Goal: Find specific page/section: Find specific page/section

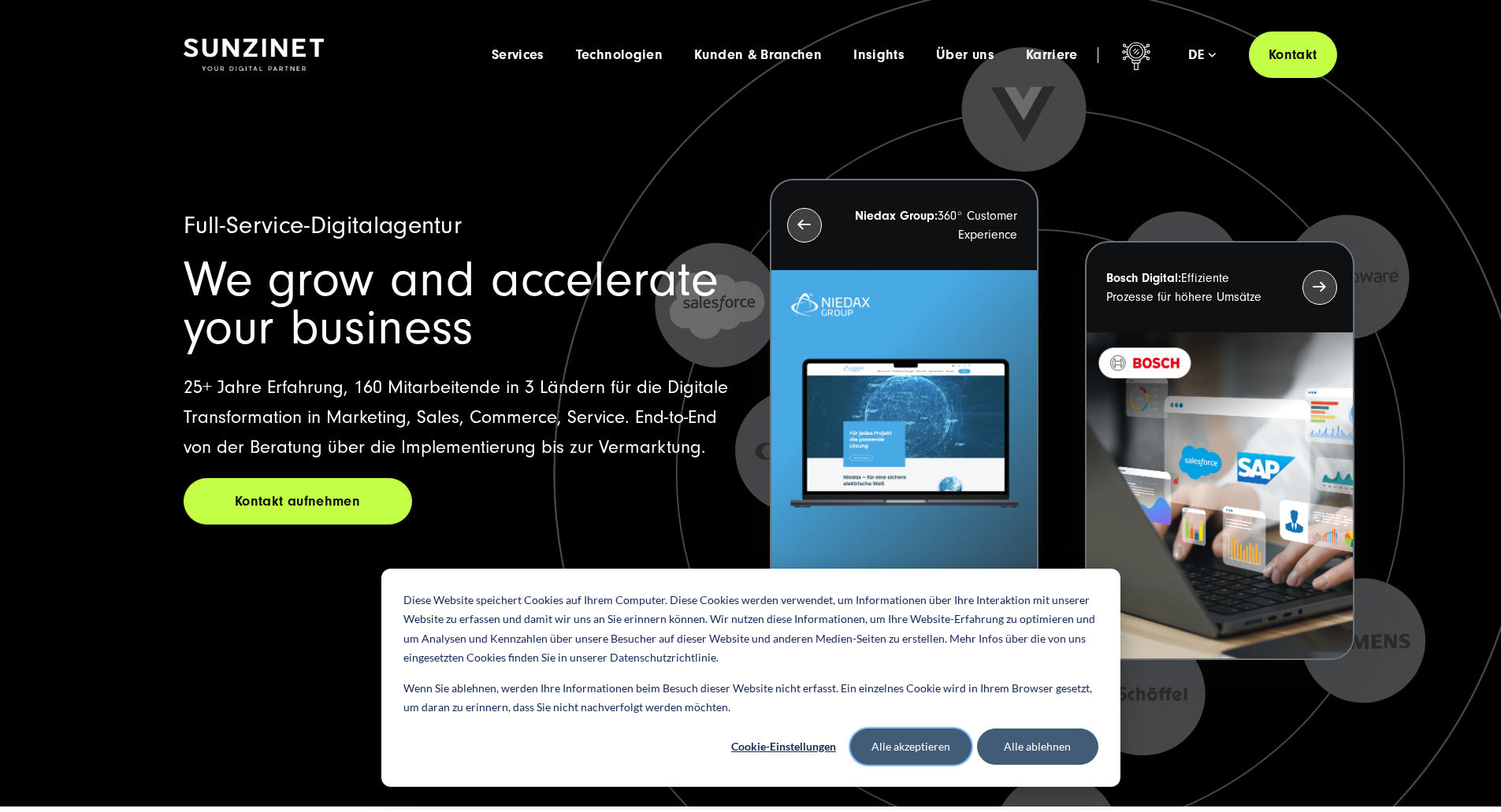
click at [906, 748] on button "Alle akzeptieren" at bounding box center [911, 747] width 121 height 36
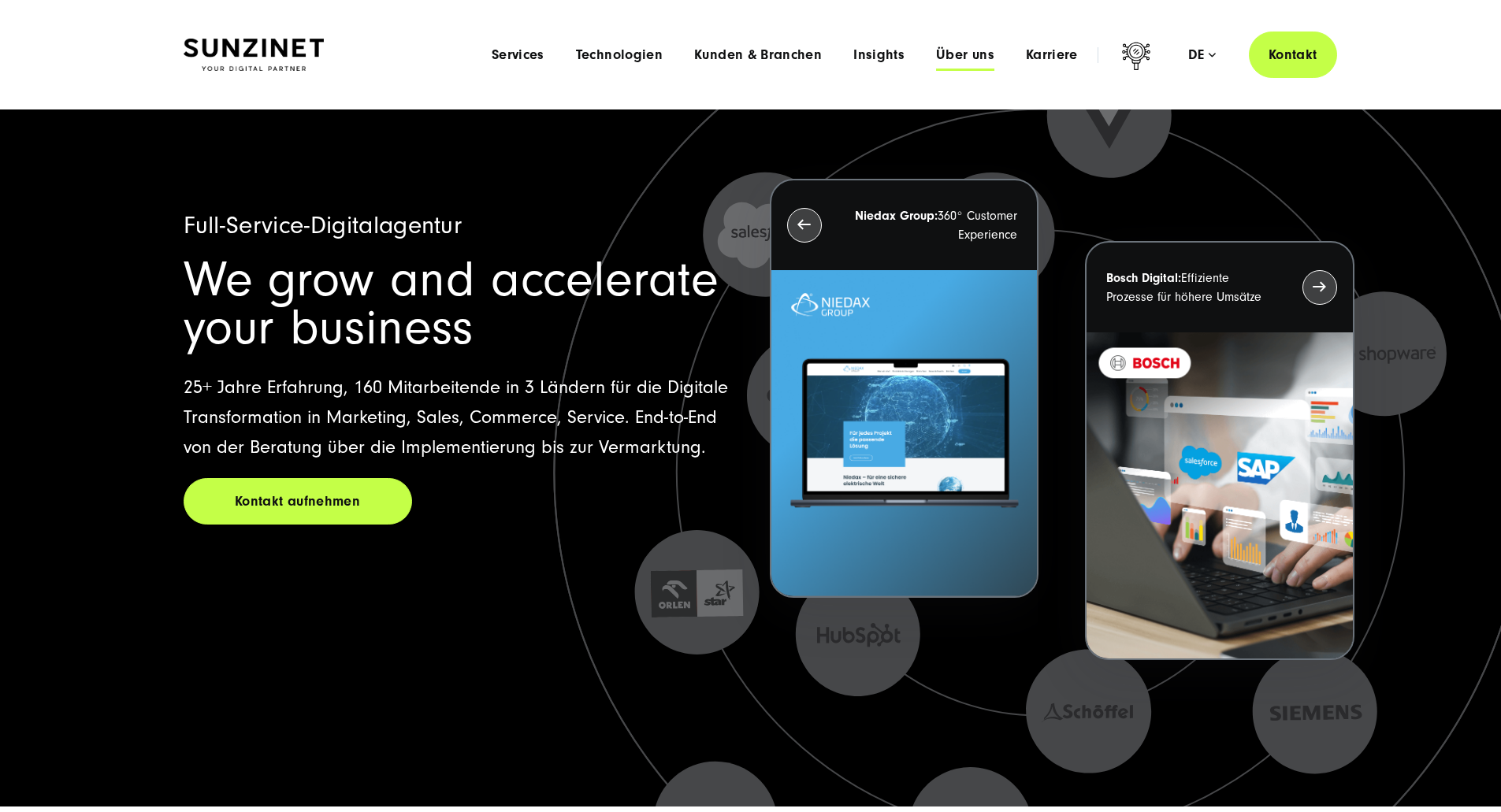
click at [936, 56] on span "Über uns" at bounding box center [964, 55] width 58 height 16
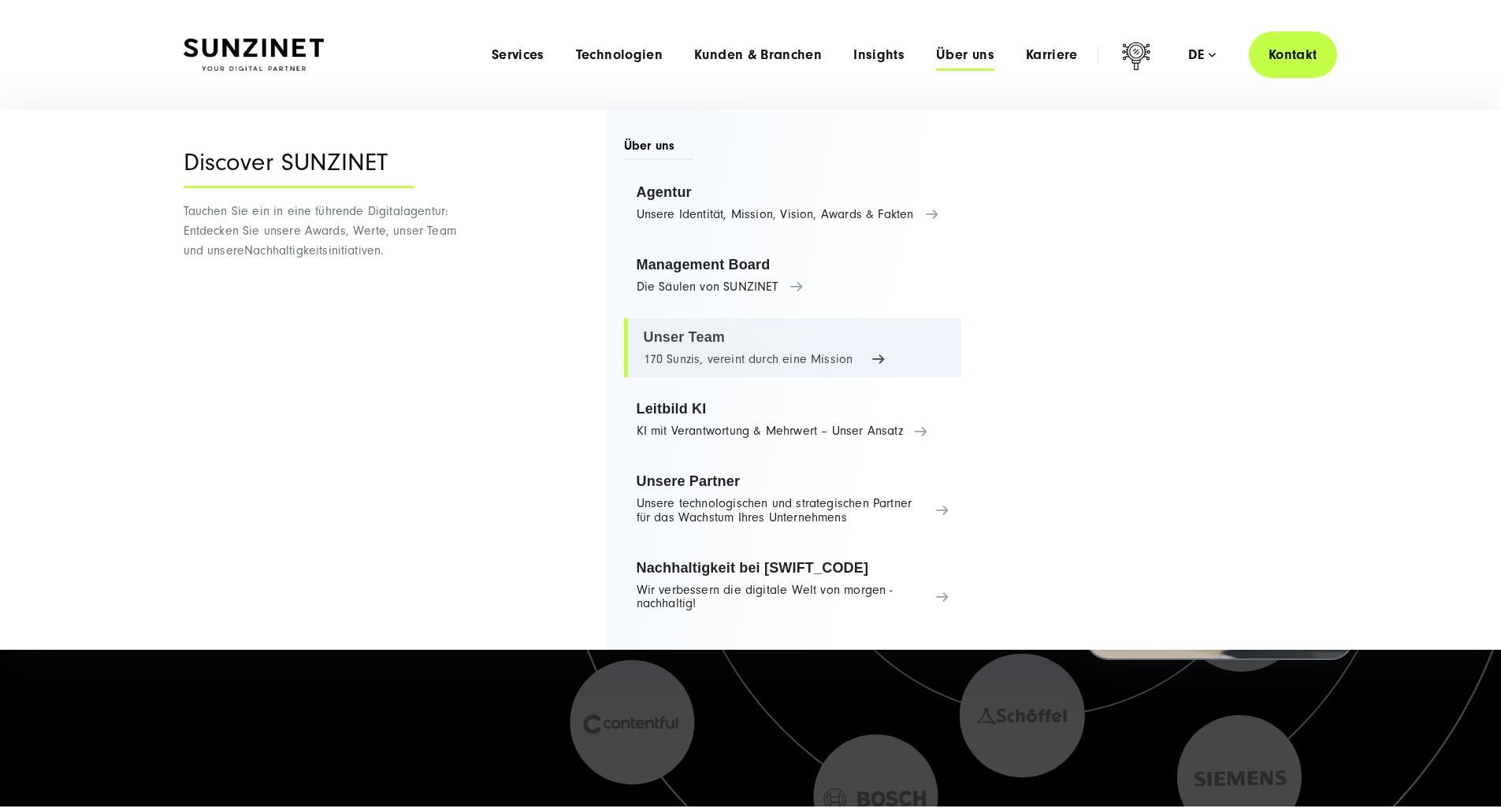
click at [794, 362] on link "Unser Team 170 Sunzis, vereint durch eine Mission" at bounding box center [793, 348] width 338 height 60
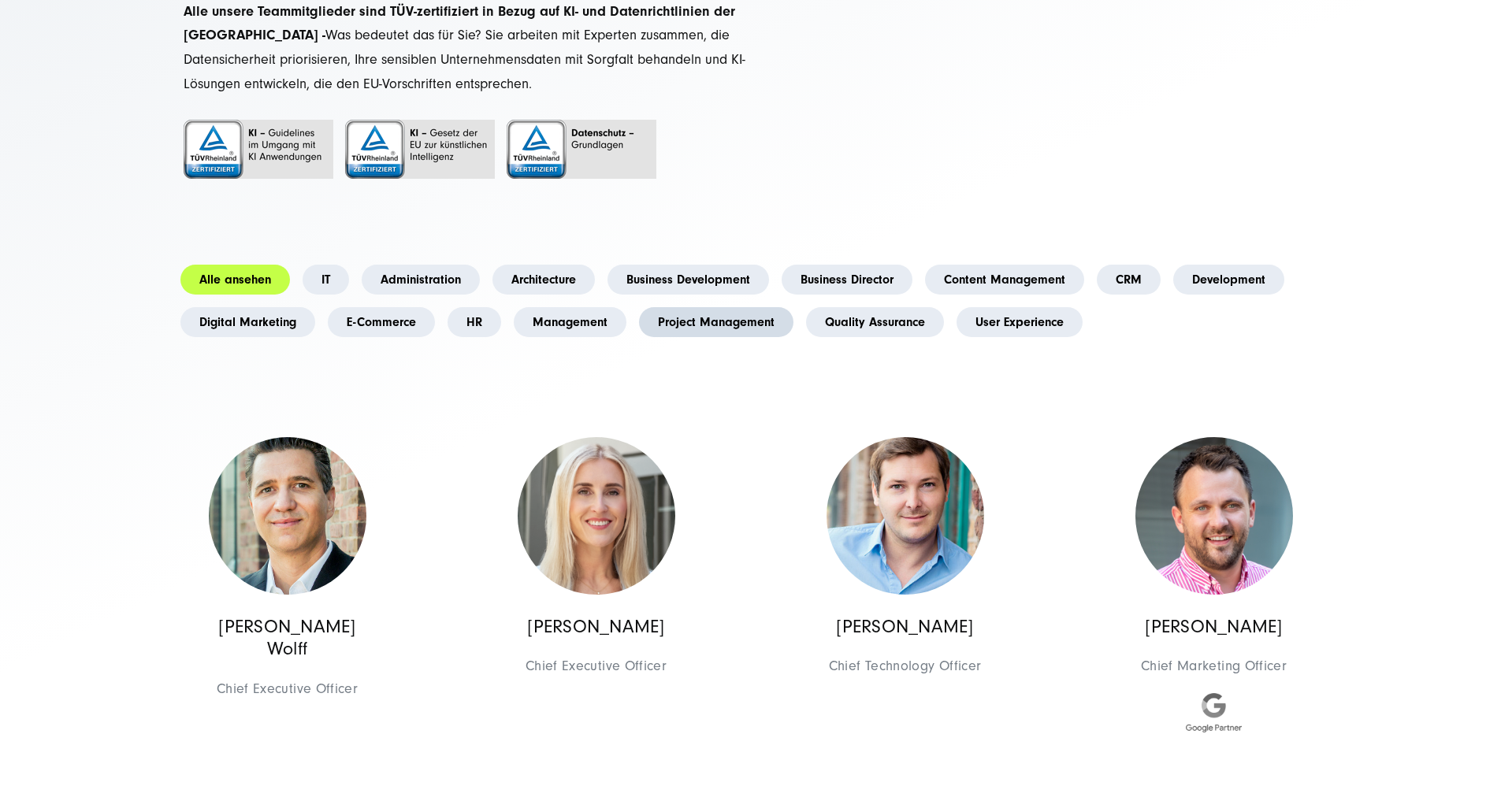
click at [639, 337] on link "Project Management" at bounding box center [716, 322] width 155 height 30
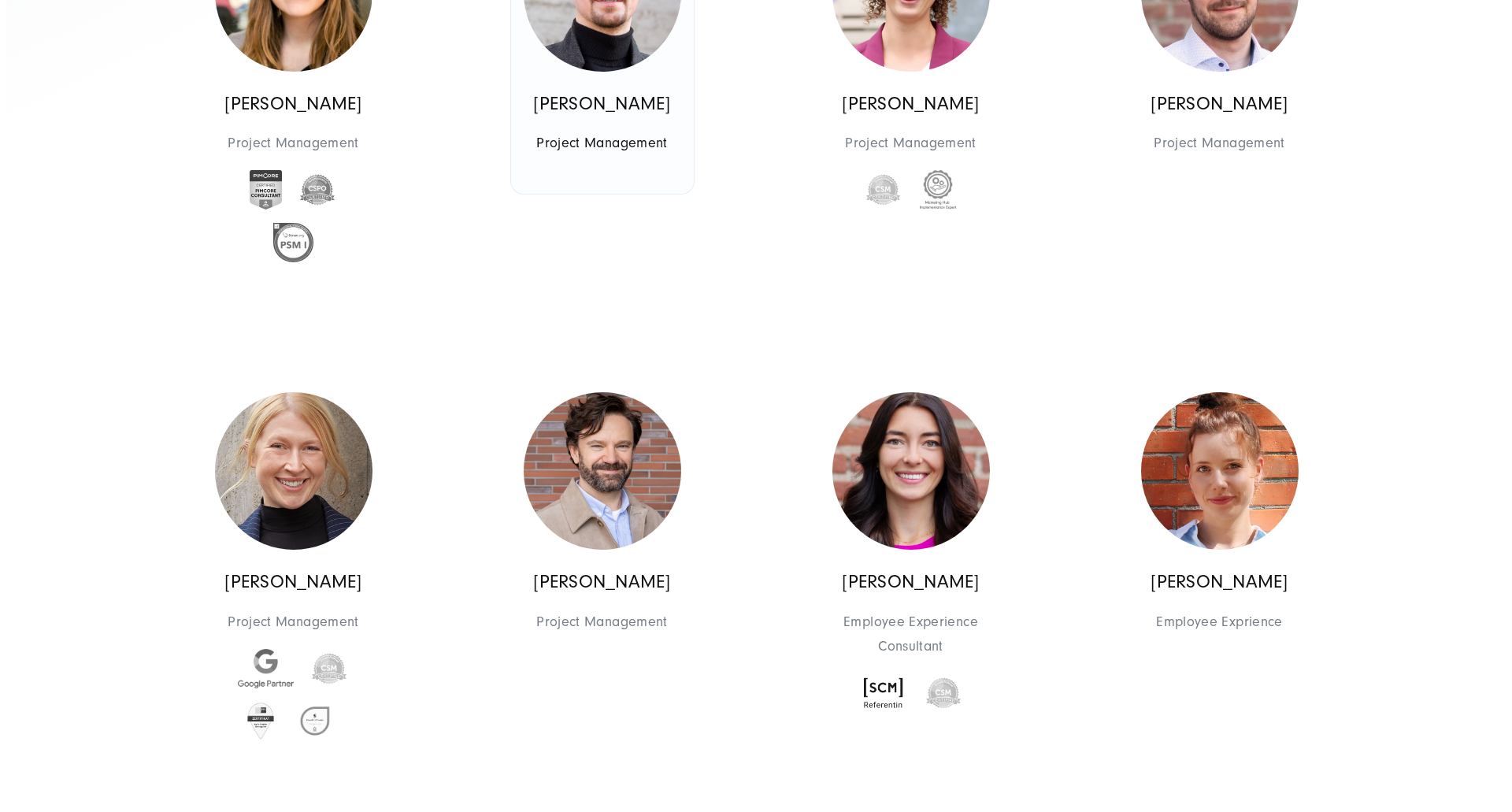
scroll to position [788, 0]
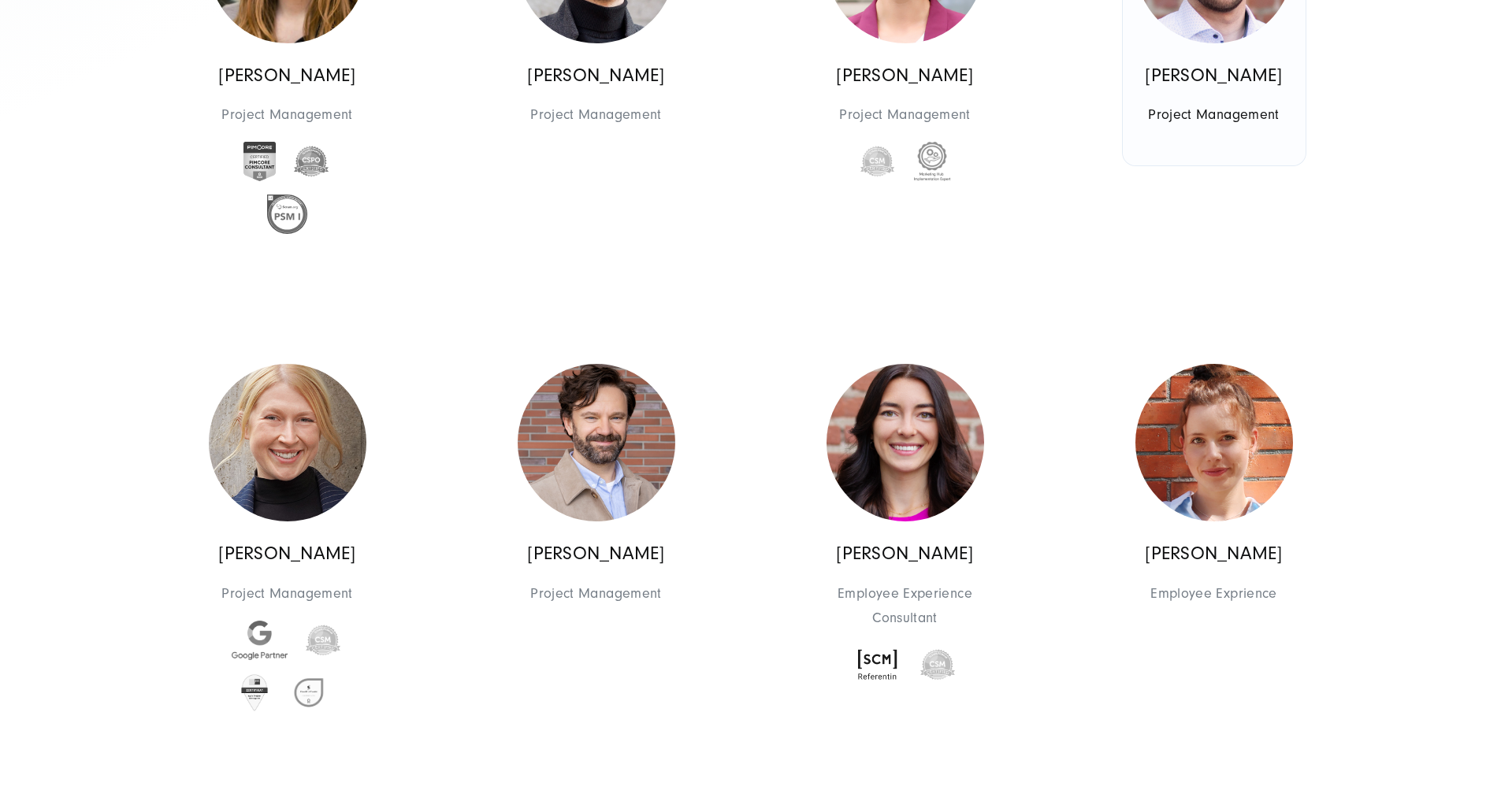
click at [1204, 87] on p "[PERSON_NAME]" at bounding box center [1215, 76] width 158 height 23
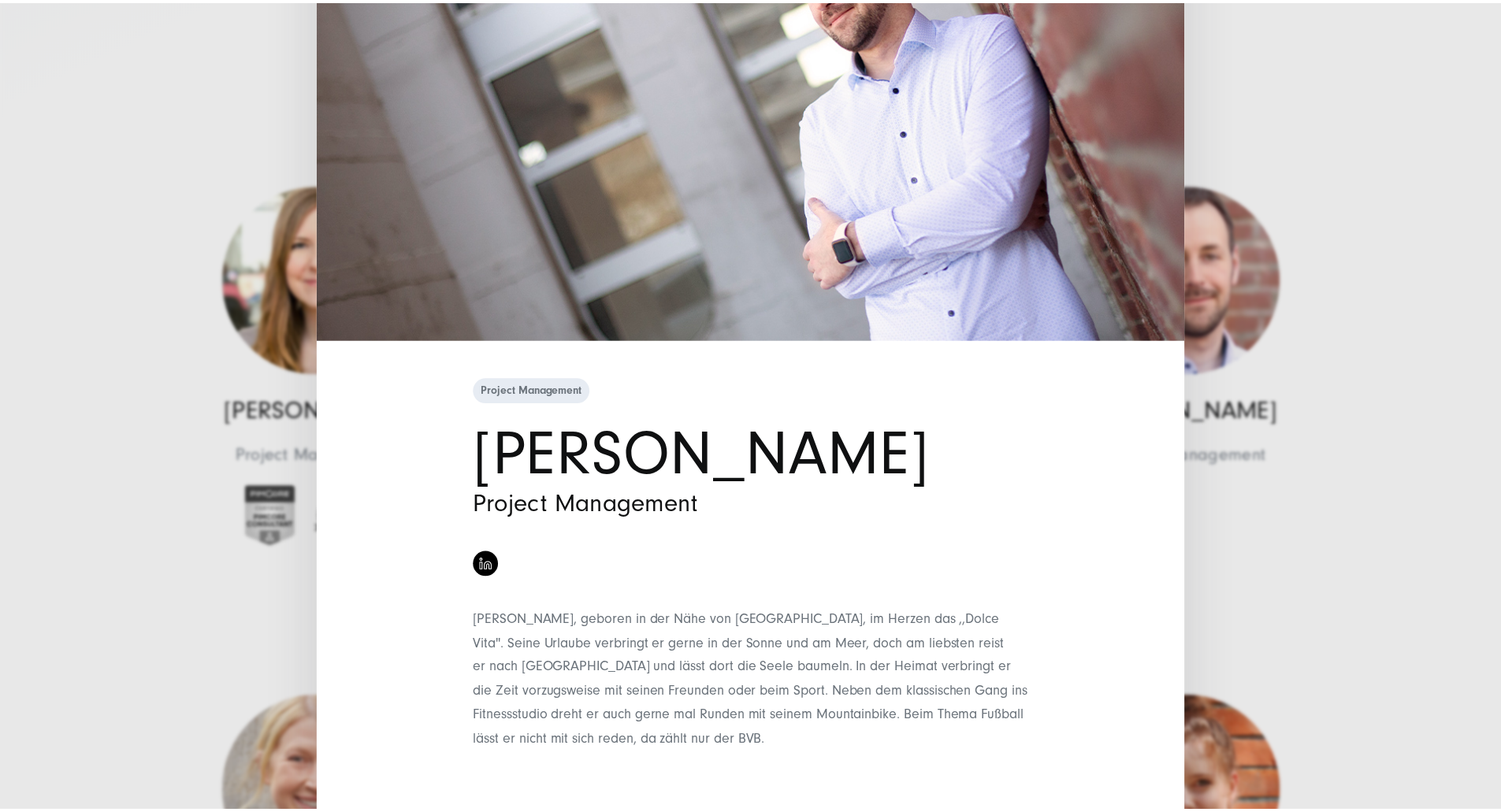
scroll to position [217, 0]
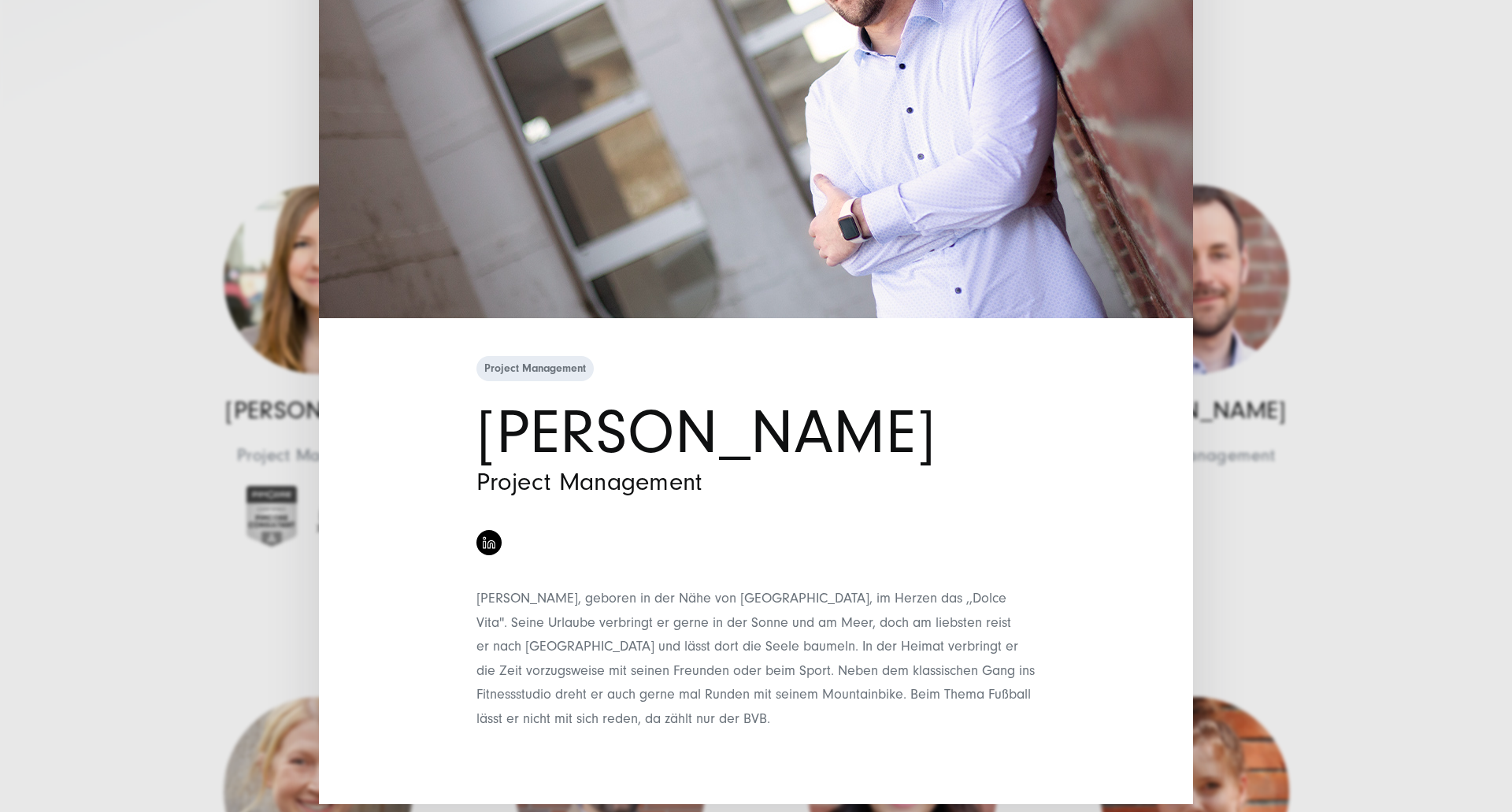
click at [136, 228] on div "Project Management [PERSON_NAME] Project Management" at bounding box center [756, 406] width 1512 height 812
